Goal: Information Seeking & Learning: Learn about a topic

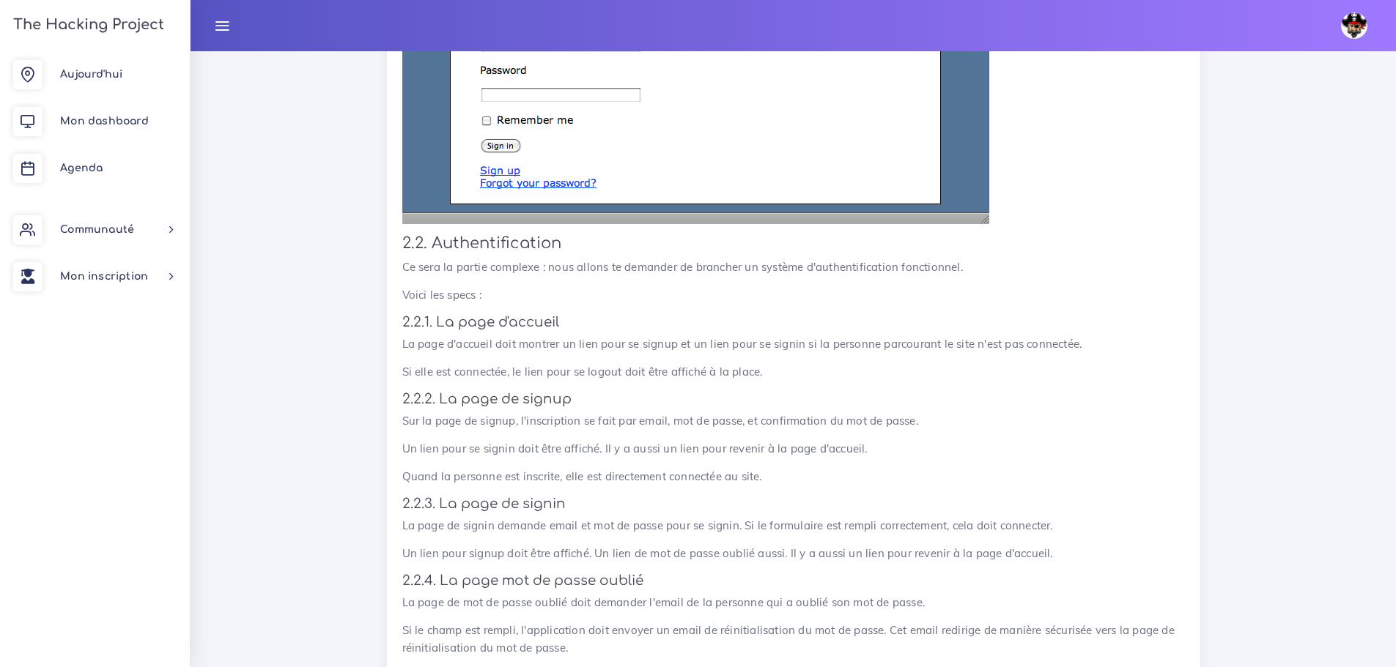
scroll to position [1309, 0]
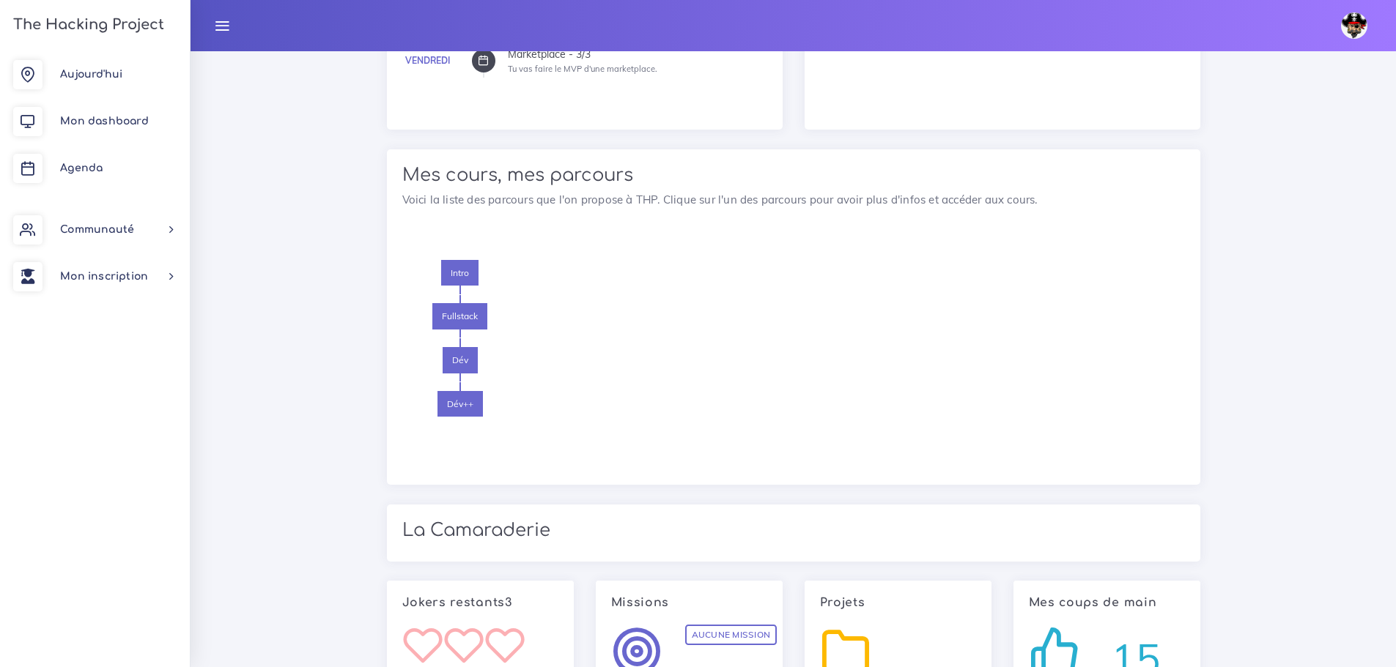
scroll to position [1259, 0]
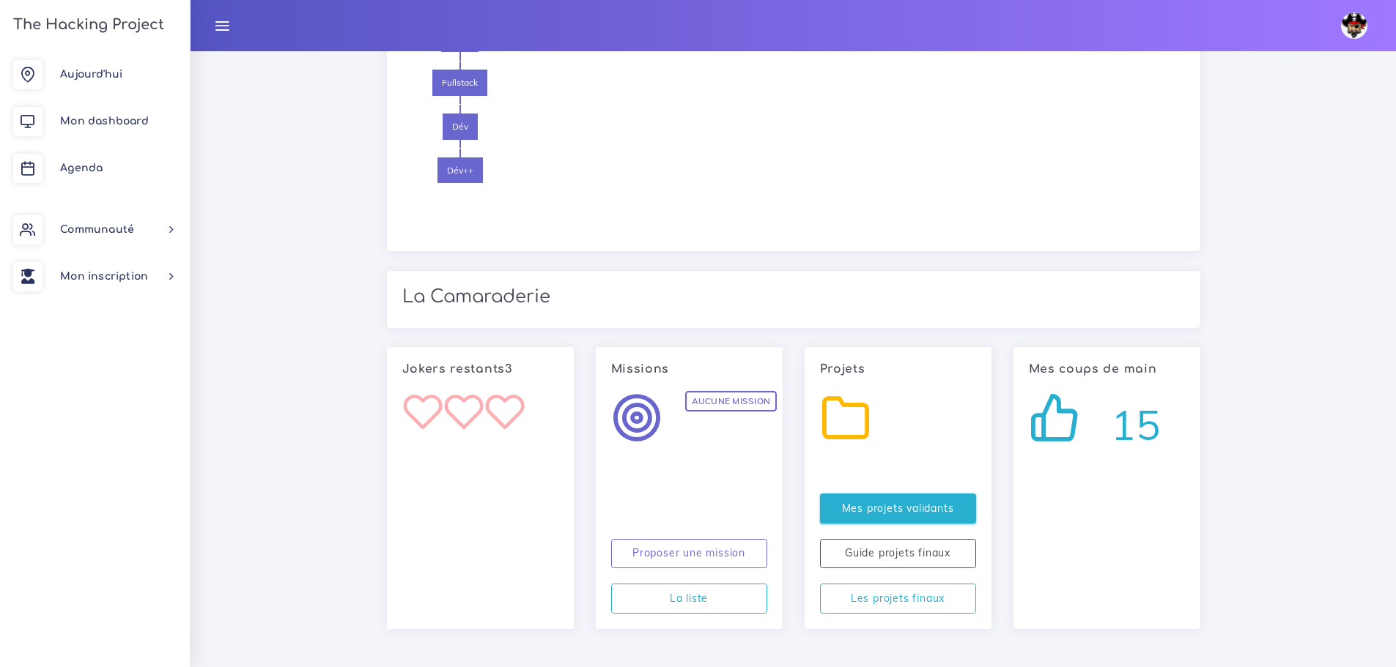
click at [849, 509] on link "Mes projets validants" at bounding box center [898, 509] width 156 height 30
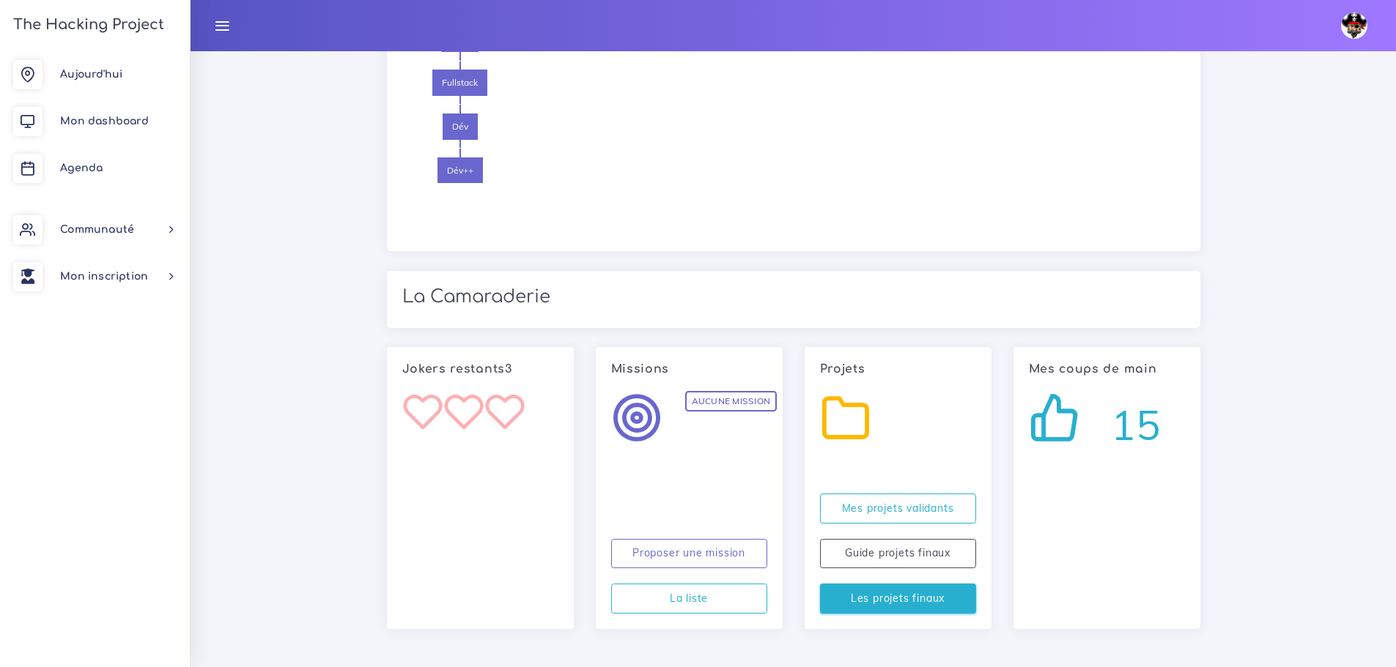
click at [941, 595] on link "Les projets finaux" at bounding box center [898, 599] width 156 height 30
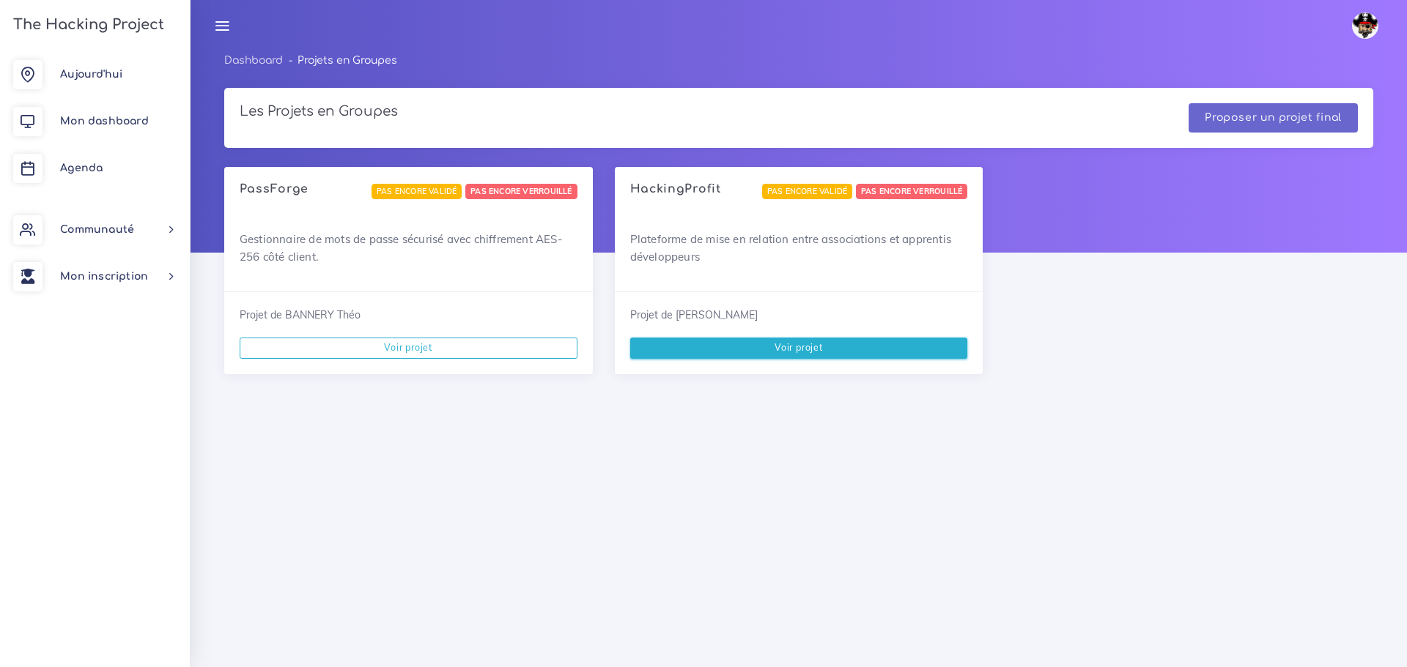
click at [838, 349] on link "Voir projet" at bounding box center [799, 348] width 338 height 21
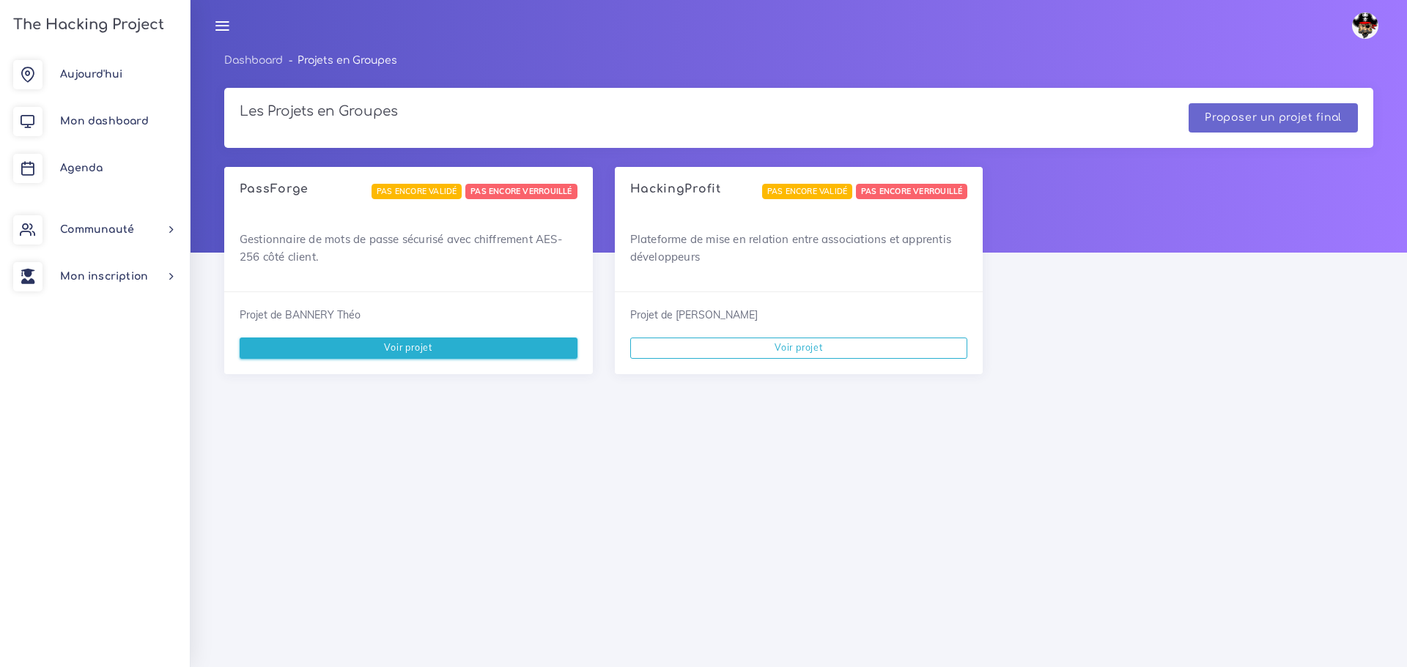
click at [522, 351] on link "Voir projet" at bounding box center [409, 348] width 338 height 21
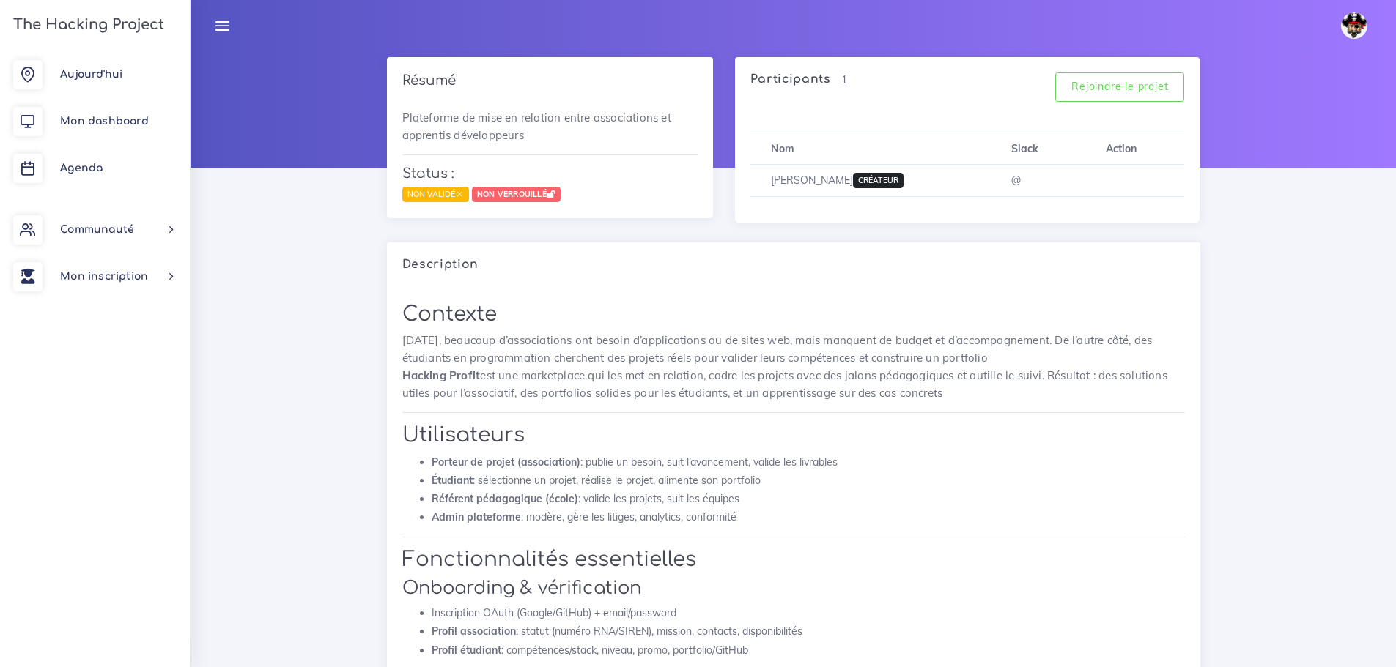
scroll to position [73, 0]
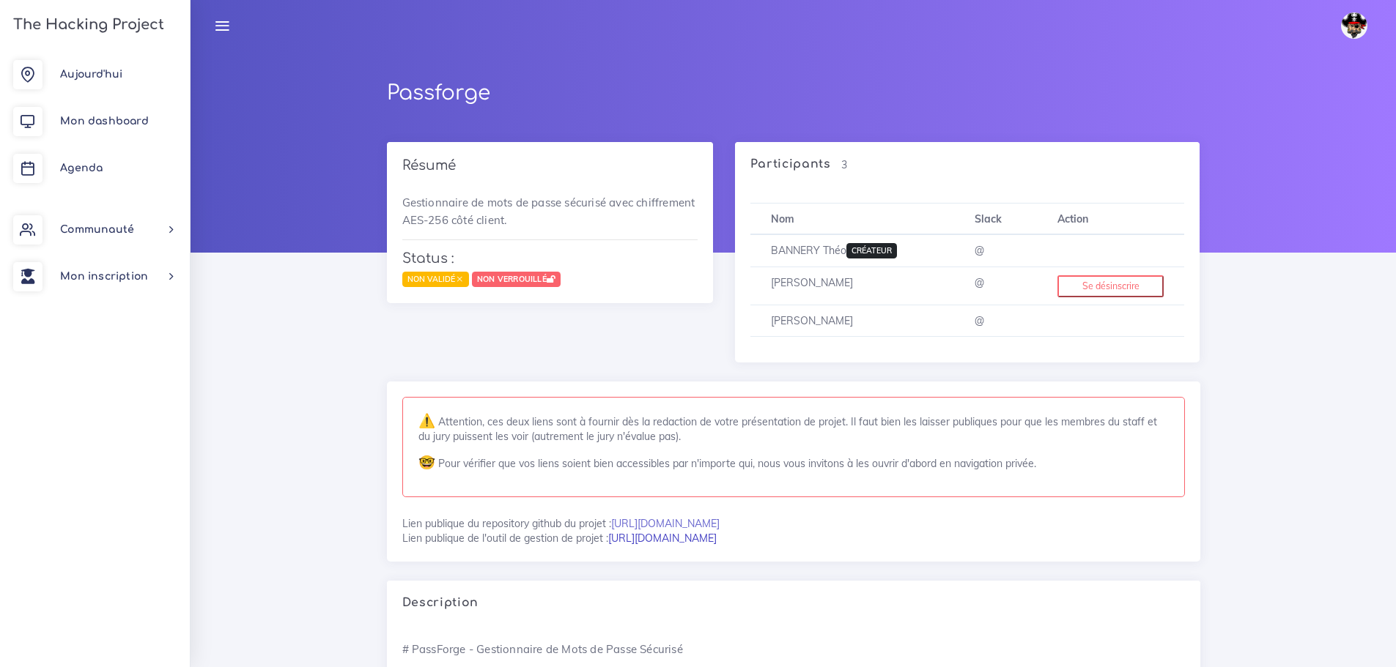
click at [714, 542] on link "[URL][DOMAIN_NAME]" at bounding box center [662, 538] width 108 height 13
